Goal: Check status

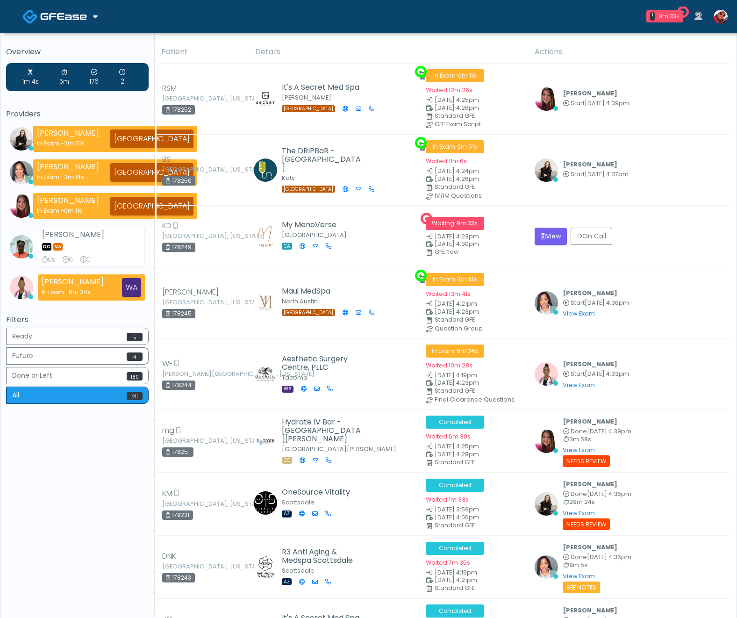
drag, startPoint x: 78, startPoint y: 245, endPoint x: 29, endPoint y: 232, distance: 50.3
click at [29, 232] on li "Naa Owusu-Kwarteng DC VA 0s 0 0" at bounding box center [77, 247] width 143 height 40
drag, startPoint x: 100, startPoint y: 260, endPoint x: 42, endPoint y: 259, distance: 58.0
click at [42, 259] on div "0s 0 0" at bounding box center [91, 259] width 99 height 9
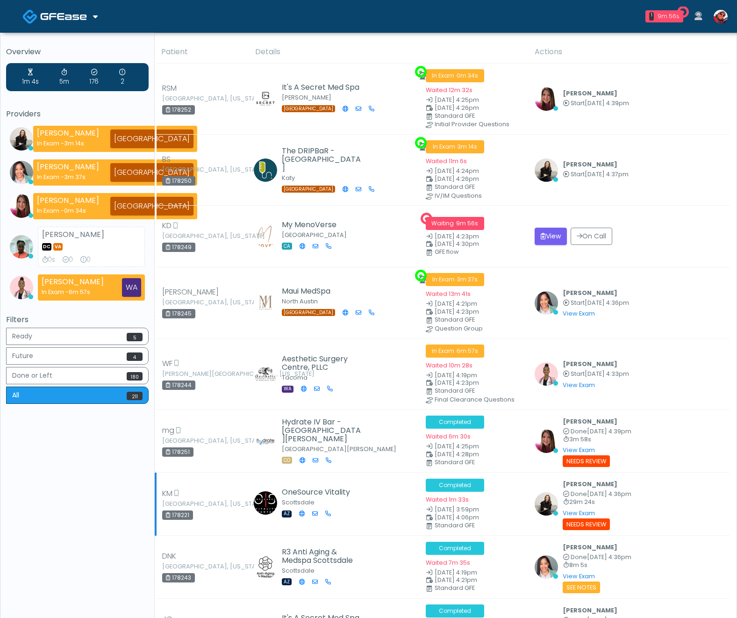
drag, startPoint x: 601, startPoint y: 504, endPoint x: 574, endPoint y: 504, distance: 27.6
click at [574, 504] on small "29m 24s" at bounding box center [597, 502] width 69 height 6
click at [683, 559] on div "Jennifer Ekeh Done Oct 7, 4:36pm 8m 5s View Exam | Unreview See Notes" at bounding box center [629, 566] width 189 height 51
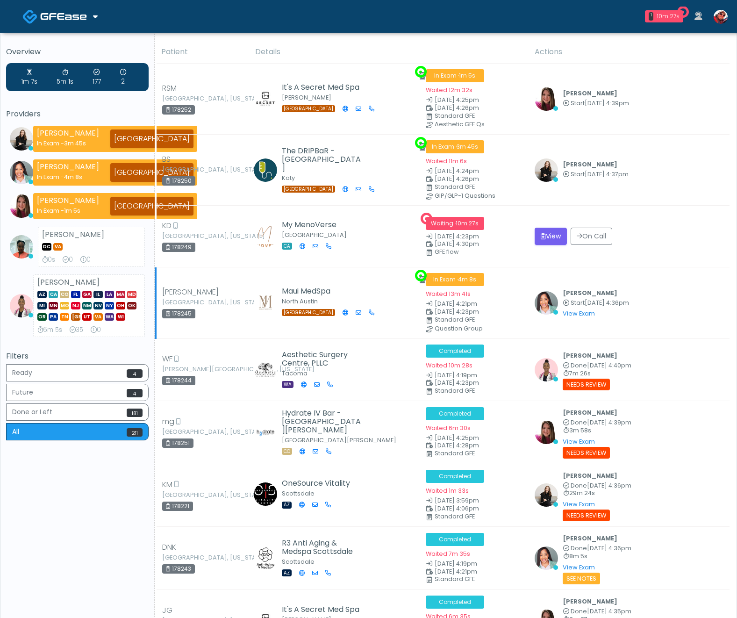
drag, startPoint x: 483, startPoint y: 294, endPoint x: 429, endPoint y: 294, distance: 54.2
click at [429, 294] on div "Waited 13m 41s" at bounding box center [475, 293] width 98 height 11
drag, startPoint x: 482, startPoint y: 90, endPoint x: 418, endPoint y: 94, distance: 64.6
click at [418, 90] on tr "RSM Lindale, Texas 178252 It's A Secret Med Spa Tyler TX In Exam · 1m 7s Waited…" at bounding box center [443, 99] width 574 height 71
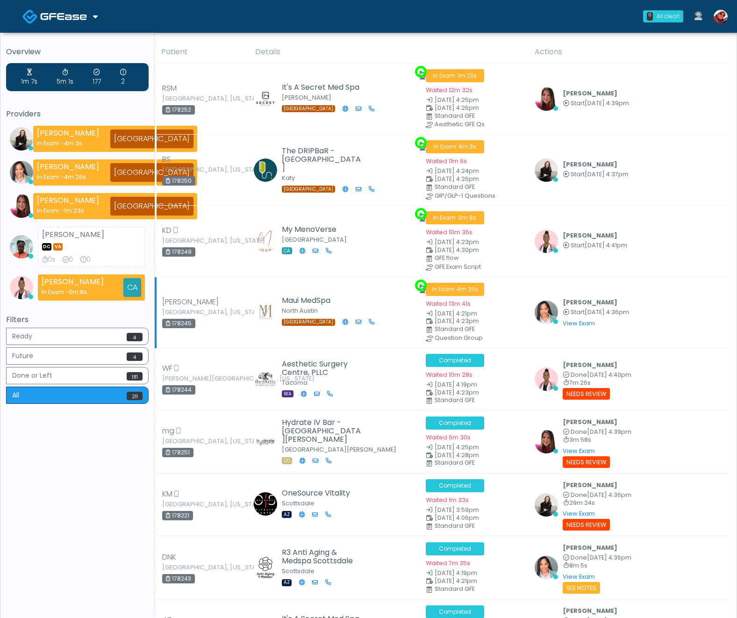
click at [682, 300] on div "Jennifer Ekeh Start Oct 7, 4:36pm View Exam | Unreview" at bounding box center [629, 312] width 189 height 32
